Goal: Information Seeking & Learning: Learn about a topic

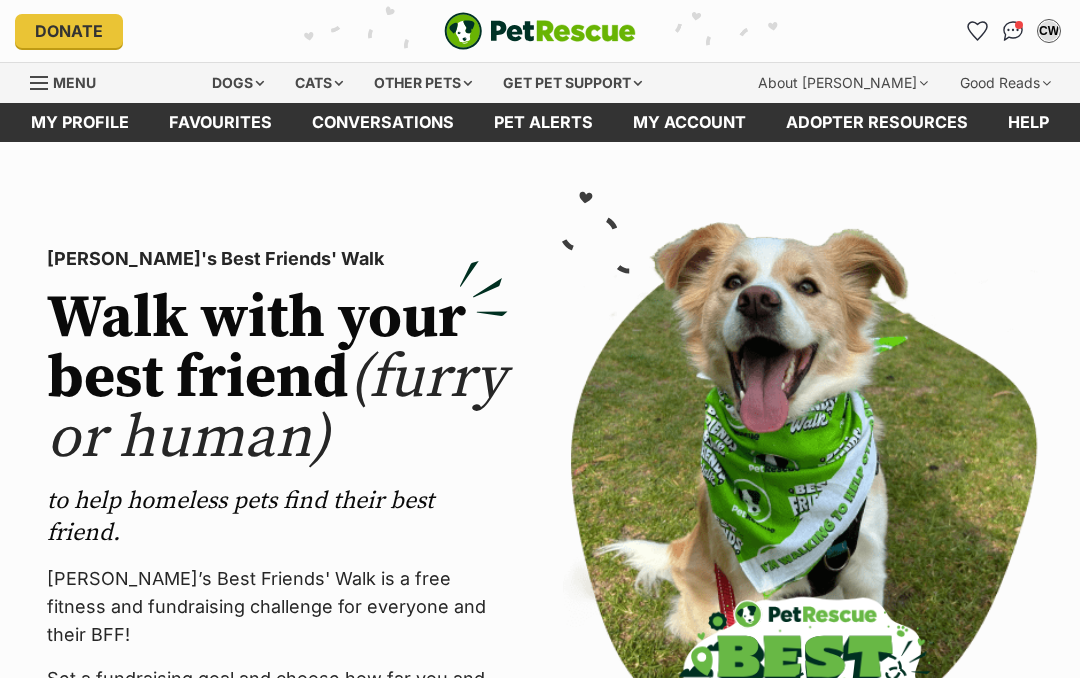
click at [1011, 39] on img "Conversations" at bounding box center [1013, 31] width 21 height 20
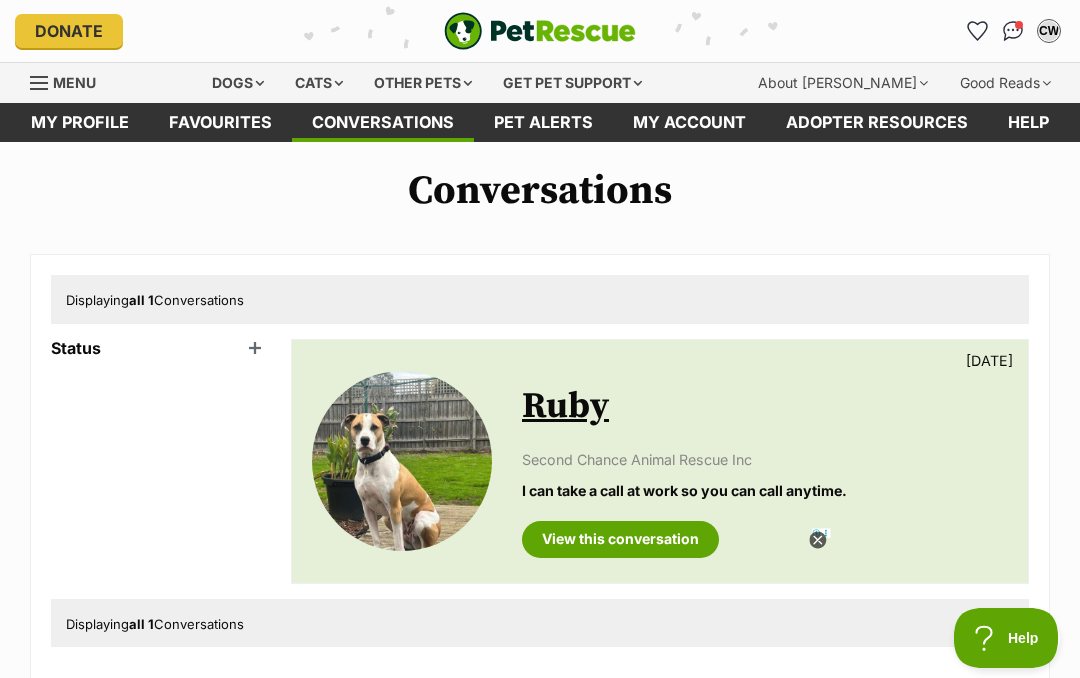
click at [266, 89] on div "Dogs" at bounding box center [238, 83] width 80 height 40
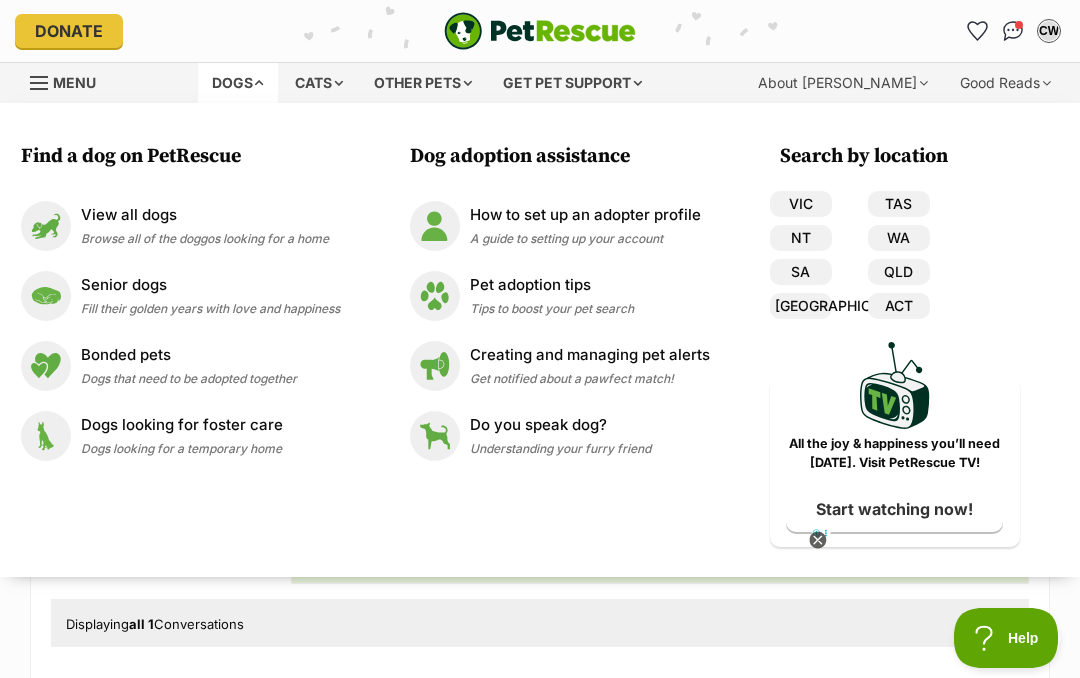
click at [129, 222] on p "View all dogs" at bounding box center [205, 215] width 248 height 23
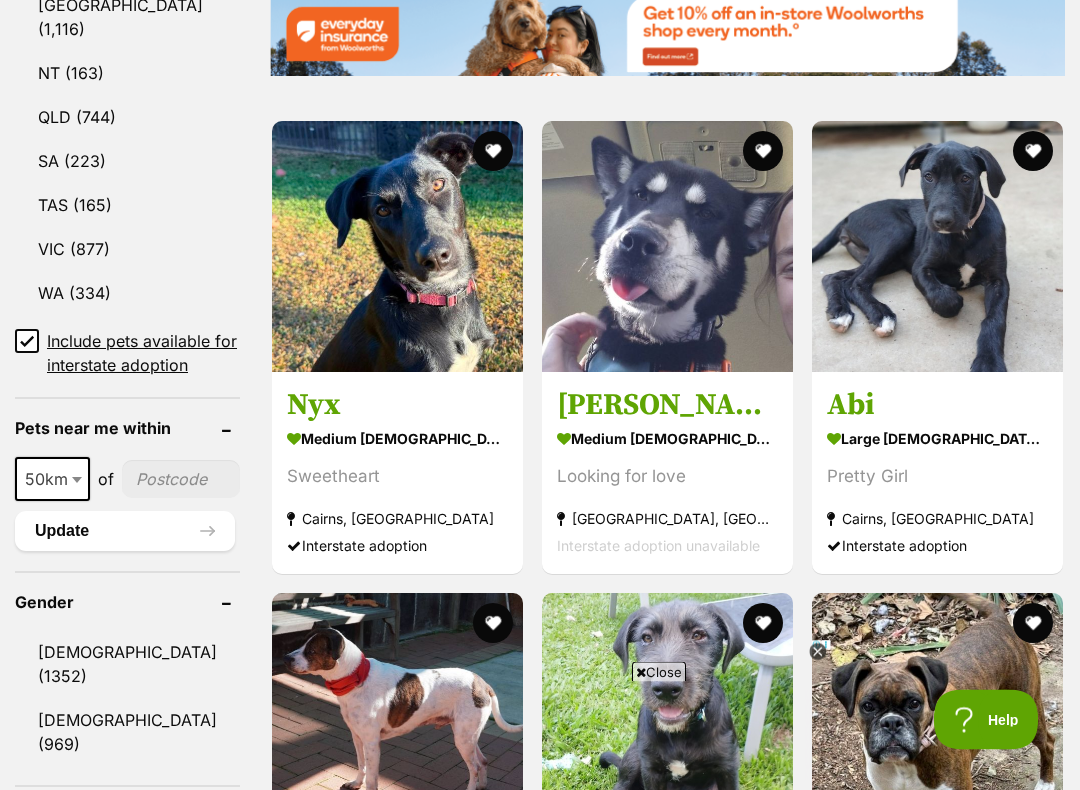
click at [69, 502] on span at bounding box center [79, 480] width 20 height 44
select select "100"
click at [162, 498] on input"] "postcode" at bounding box center [184, 479] width 111 height 38
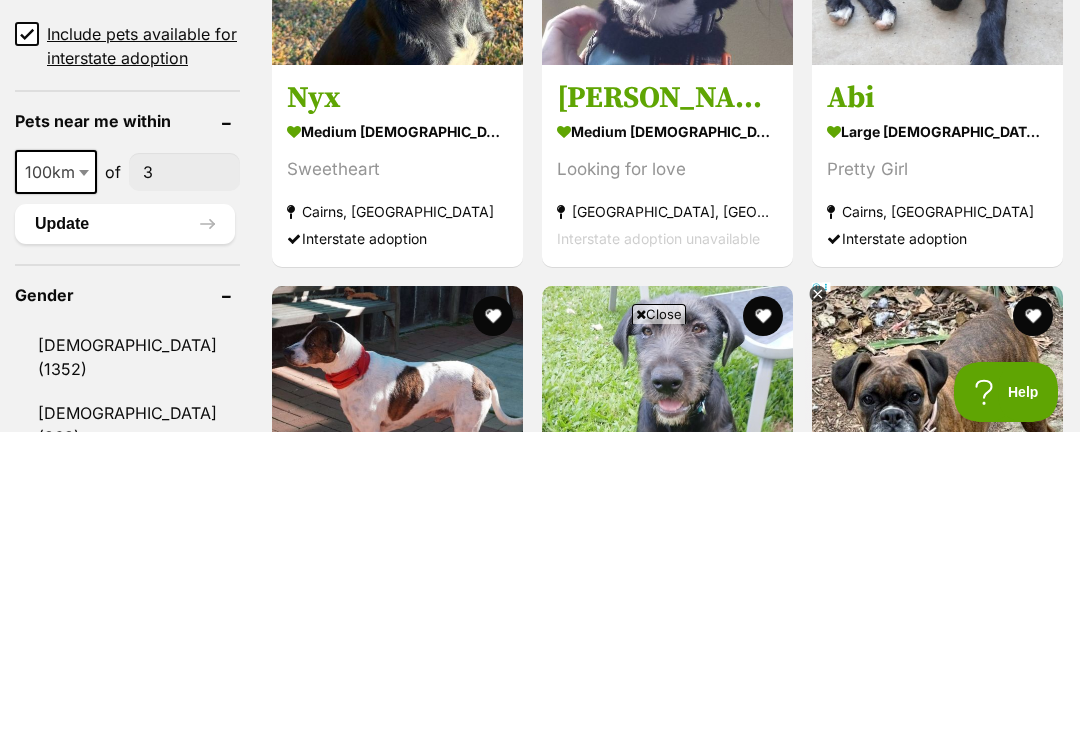
scroll to position [0, 0]
type input"] "3677"
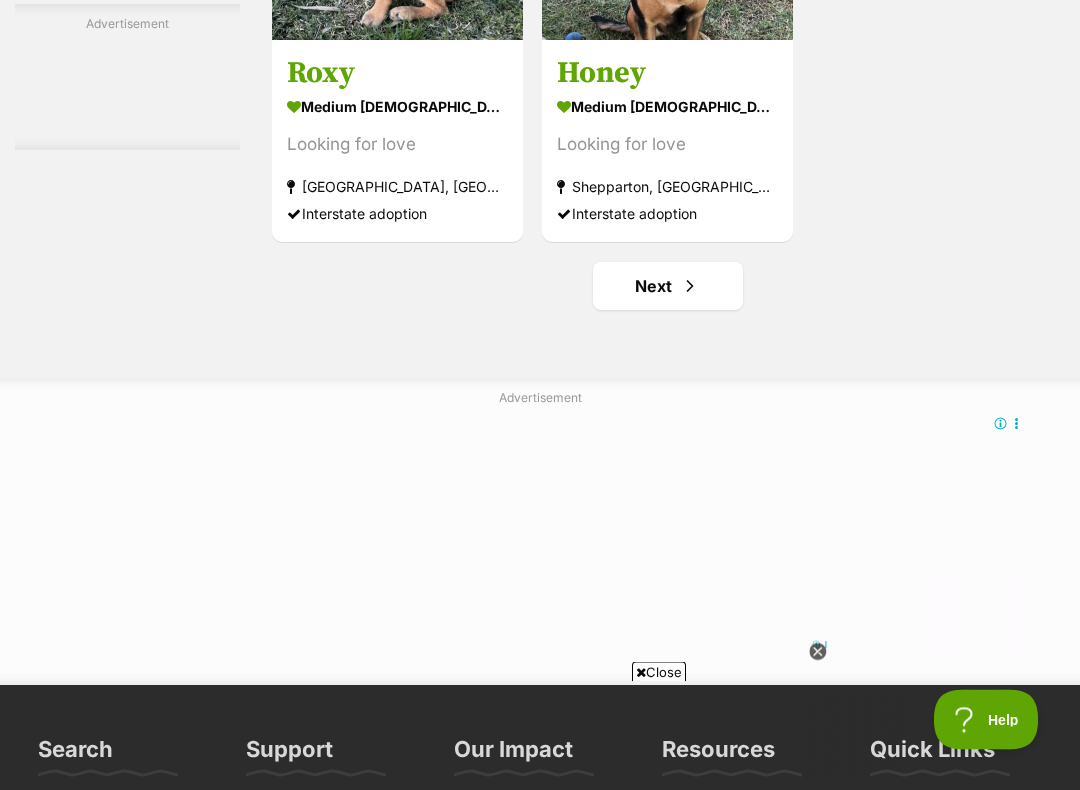
scroll to position [3920, 0]
click at [658, 310] on link "Next" at bounding box center [668, 286] width 150 height 48
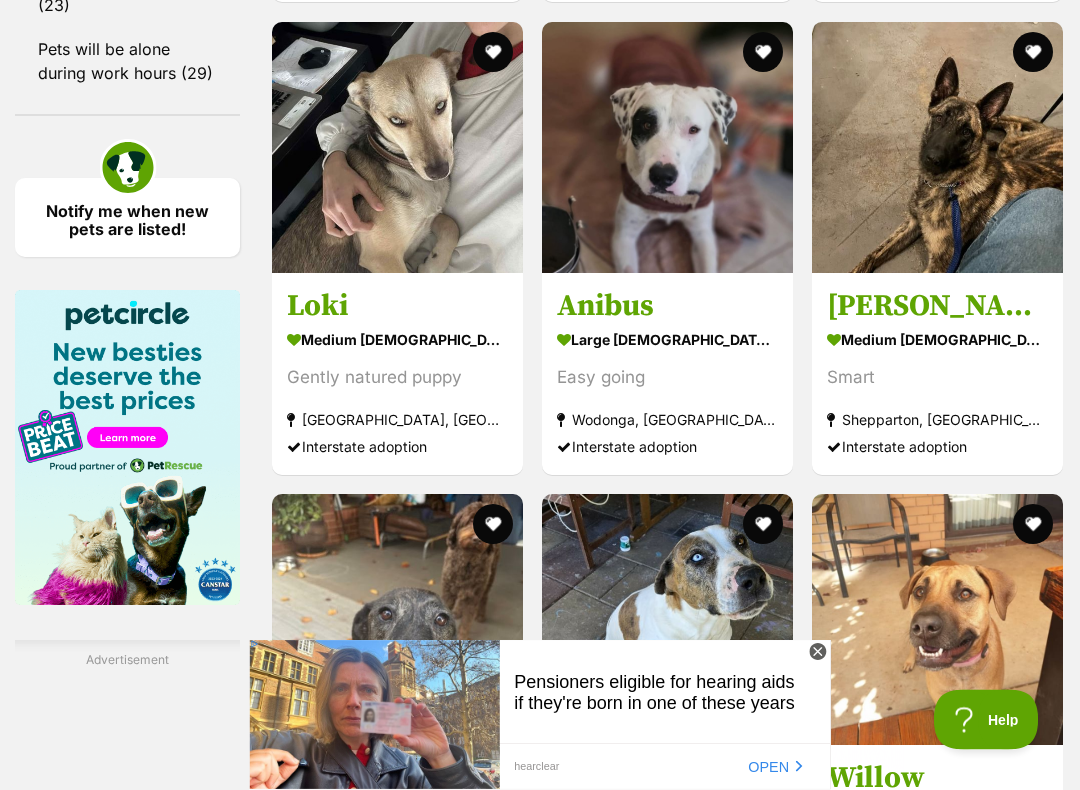
scroll to position [2270, 0]
click at [664, 191] on img at bounding box center [667, 147] width 251 height 251
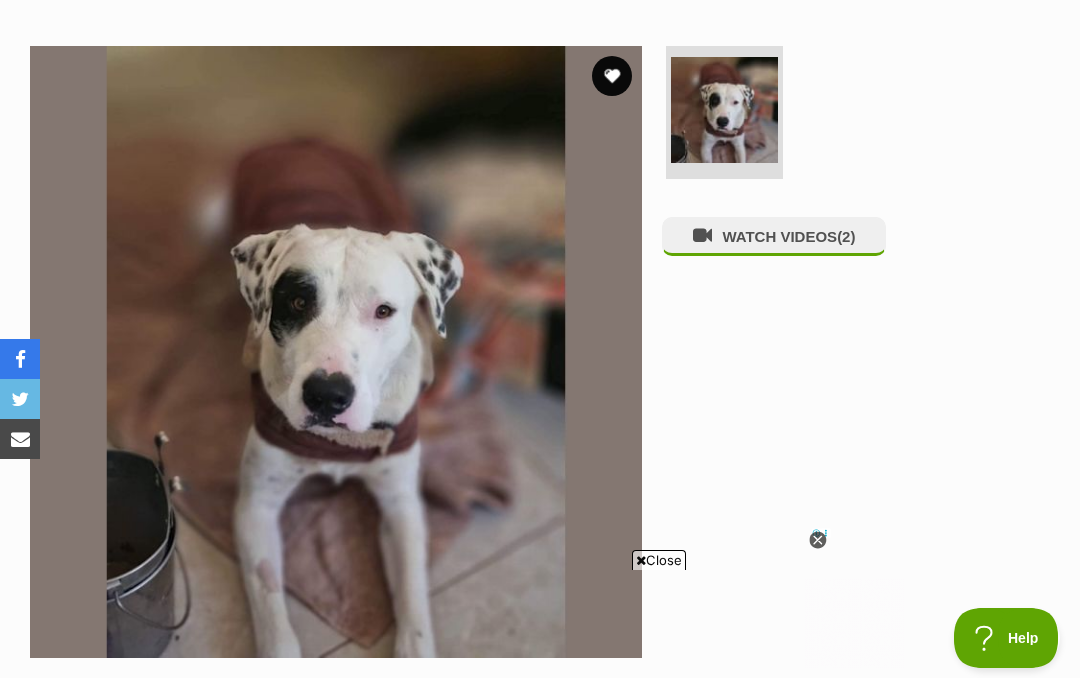
click at [788, 239] on button "WATCH VIDEOS (2)" at bounding box center [774, 236] width 224 height 39
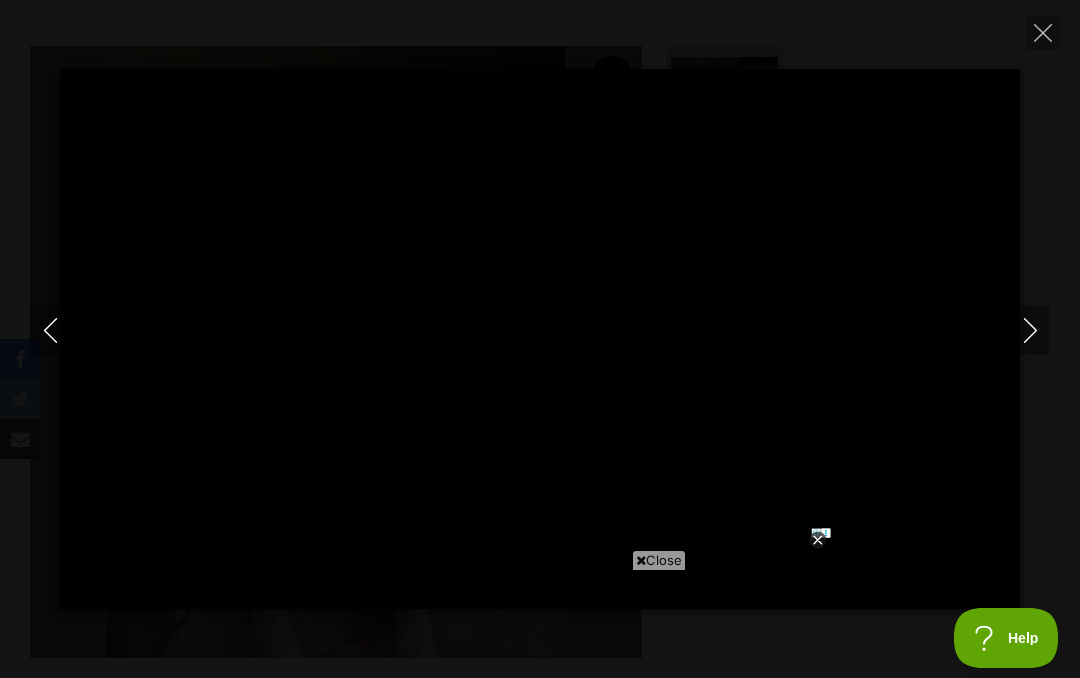
type input "100"
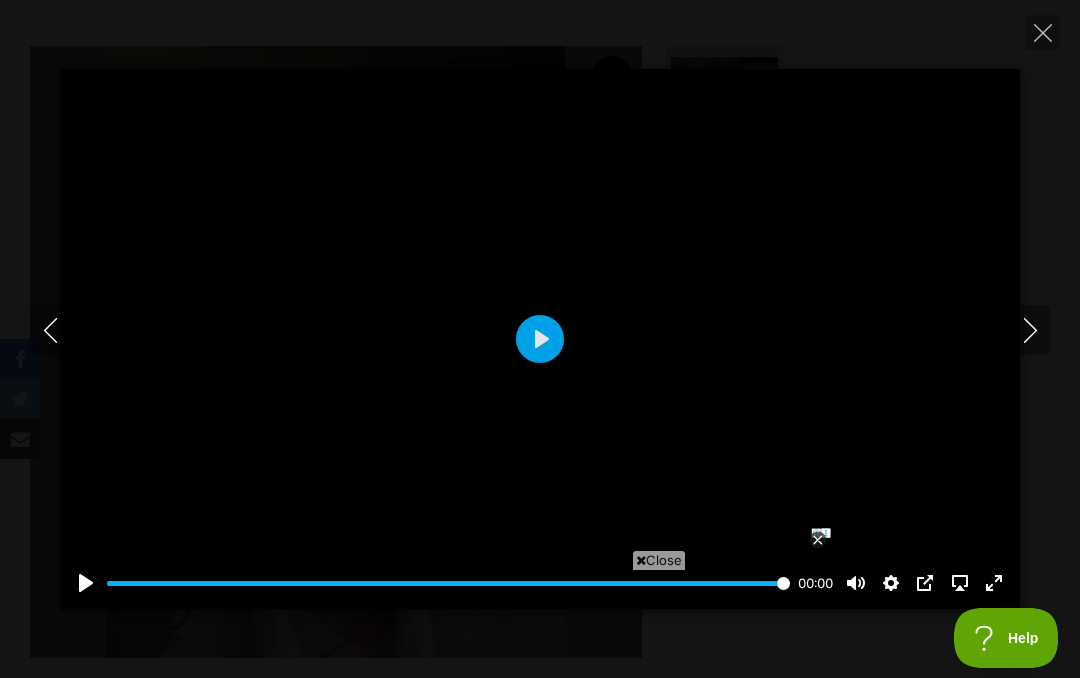
click at [1033, 331] on icon "Next" at bounding box center [1030, 330] width 25 height 25
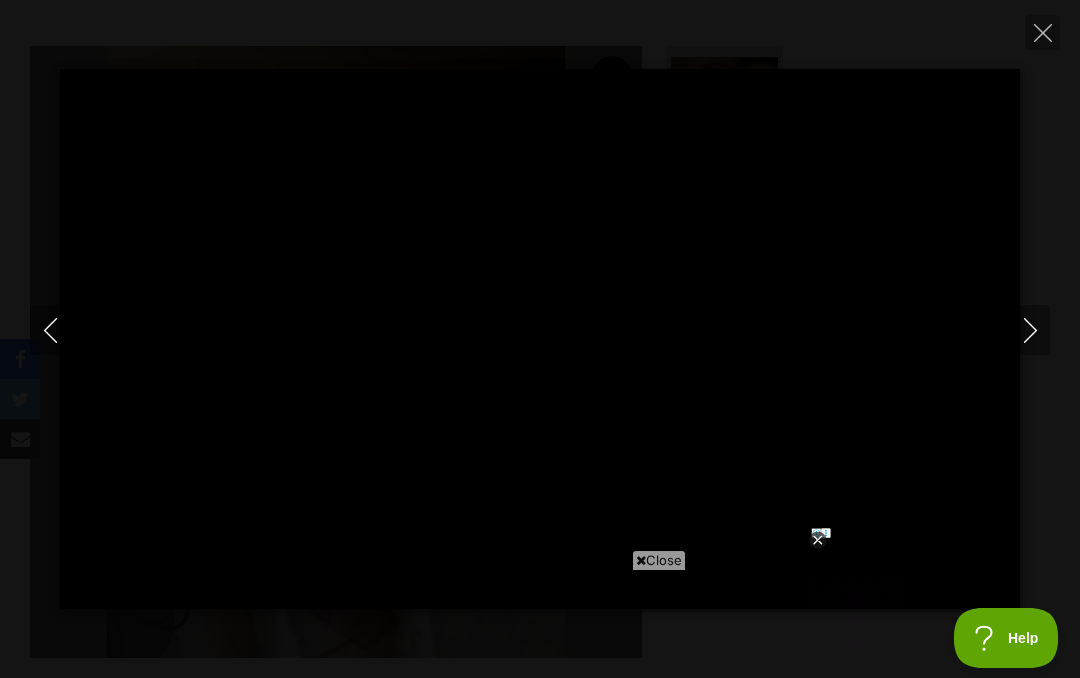
type input "100"
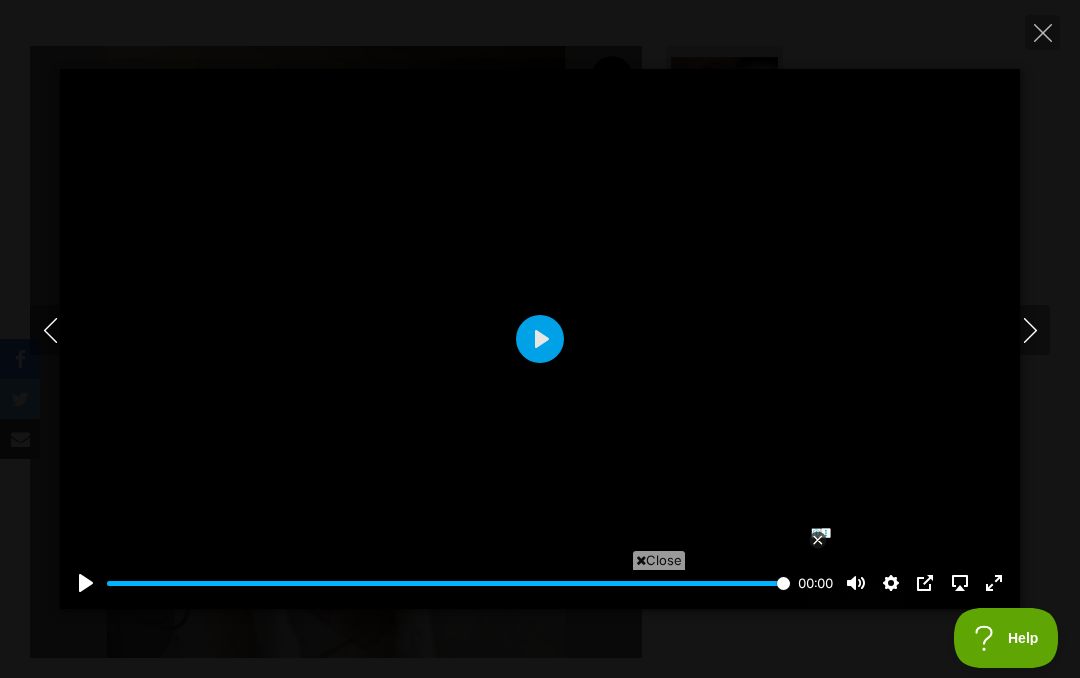
click at [1050, 40] on icon "Close" at bounding box center [1043, 33] width 18 height 18
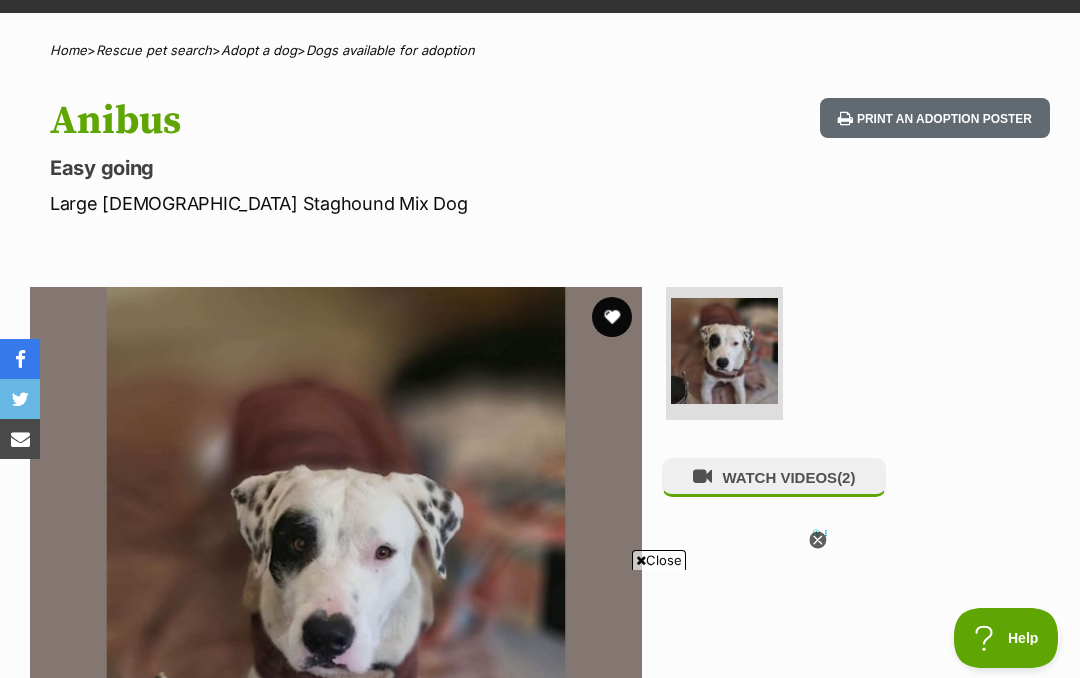
scroll to position [128, 0]
